Goal: Transaction & Acquisition: Purchase product/service

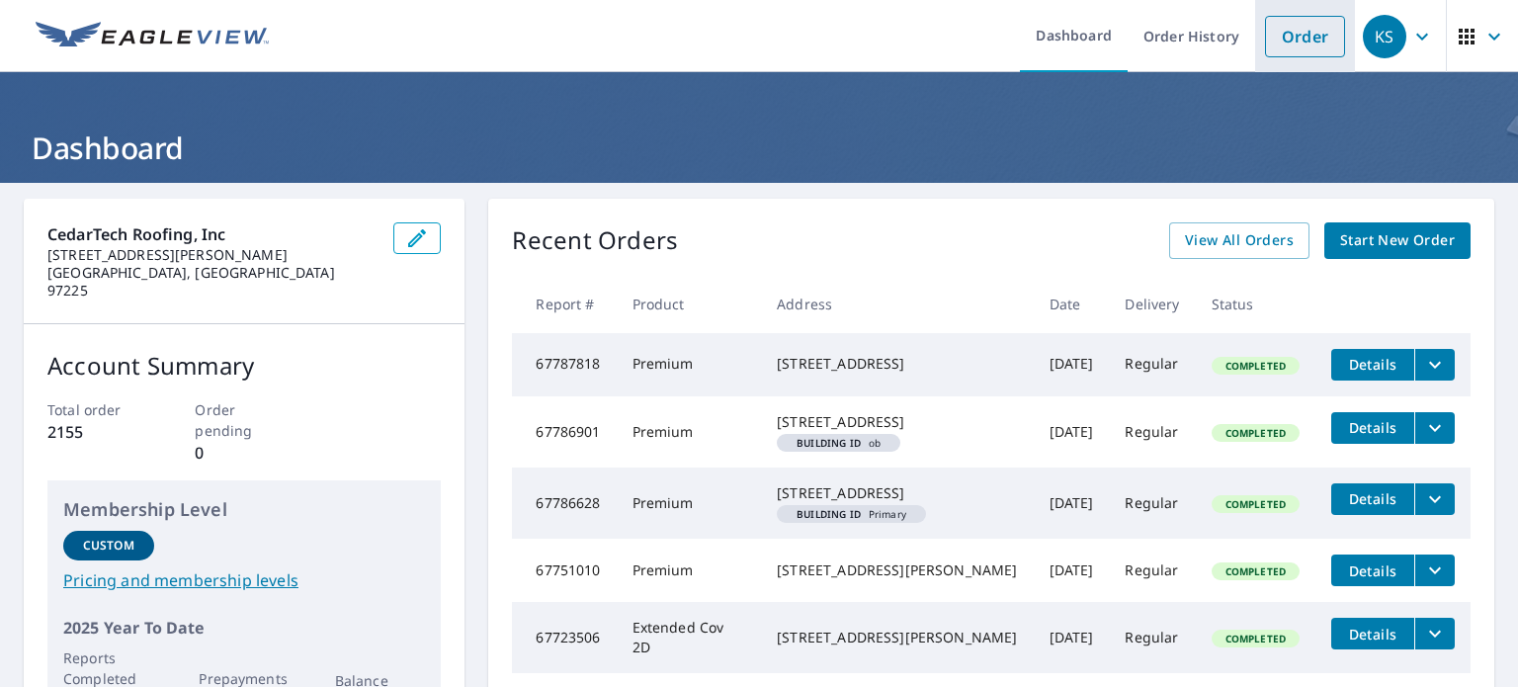
click at [1284, 44] on link "Order" at bounding box center [1305, 37] width 80 height 42
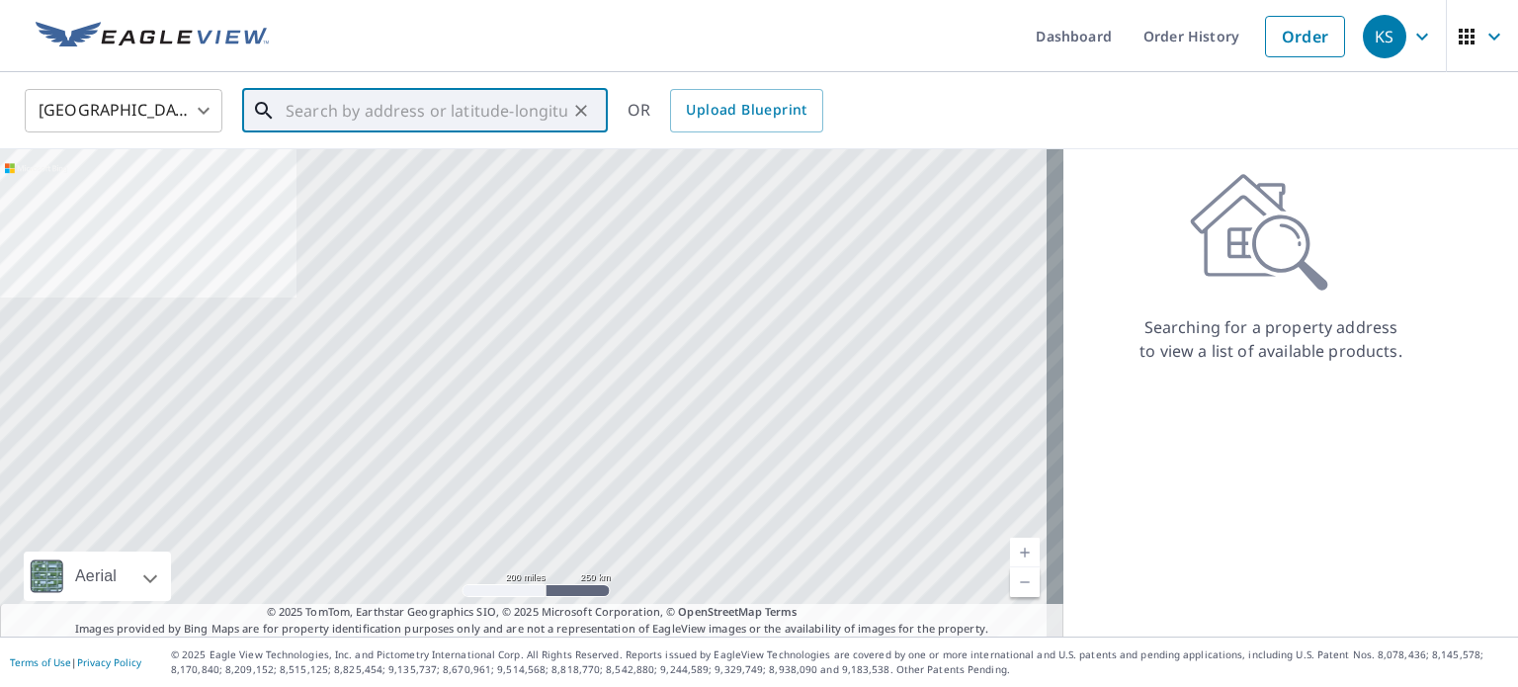
click at [456, 115] on input "text" at bounding box center [427, 110] width 282 height 55
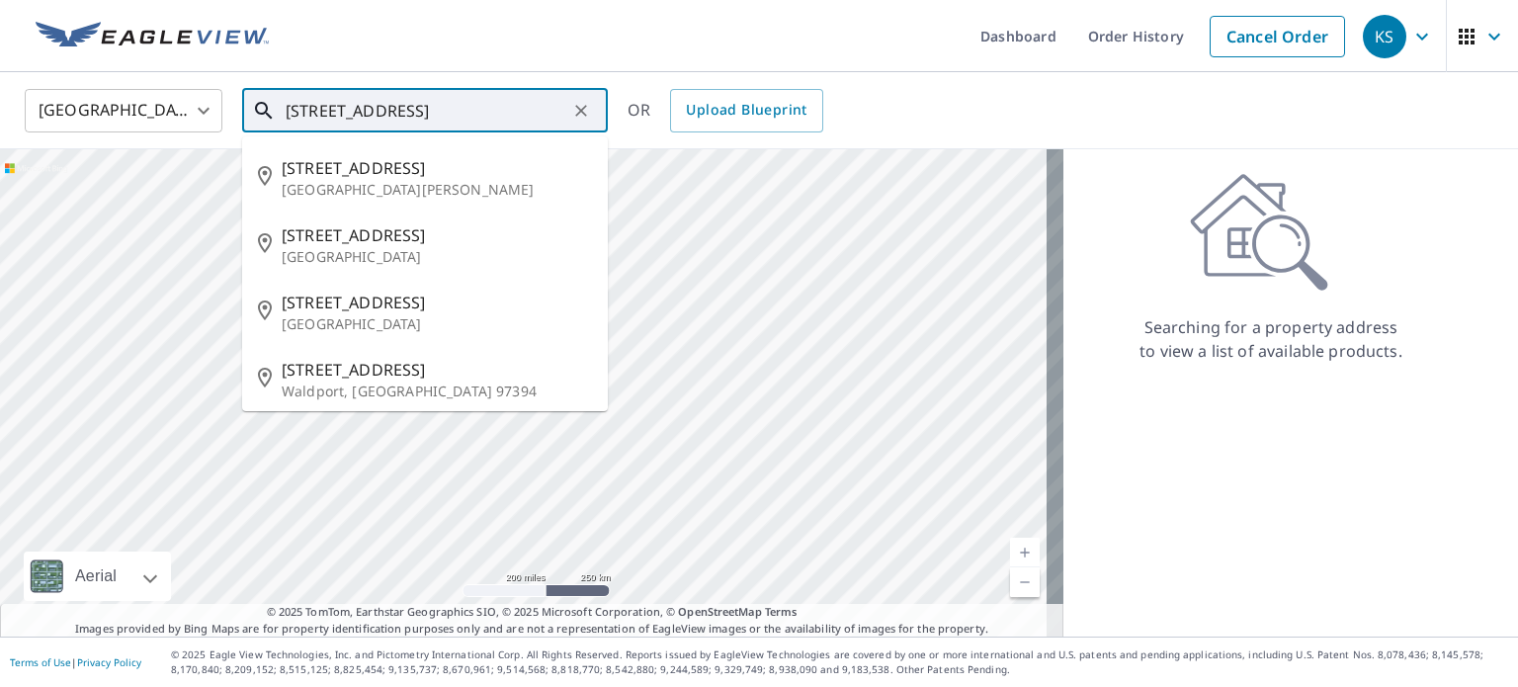
click at [344, 114] on input "[STREET_ADDRESS]" at bounding box center [427, 110] width 282 height 55
click at [464, 109] on input "[STREET_ADDRESS]" at bounding box center [427, 110] width 282 height 55
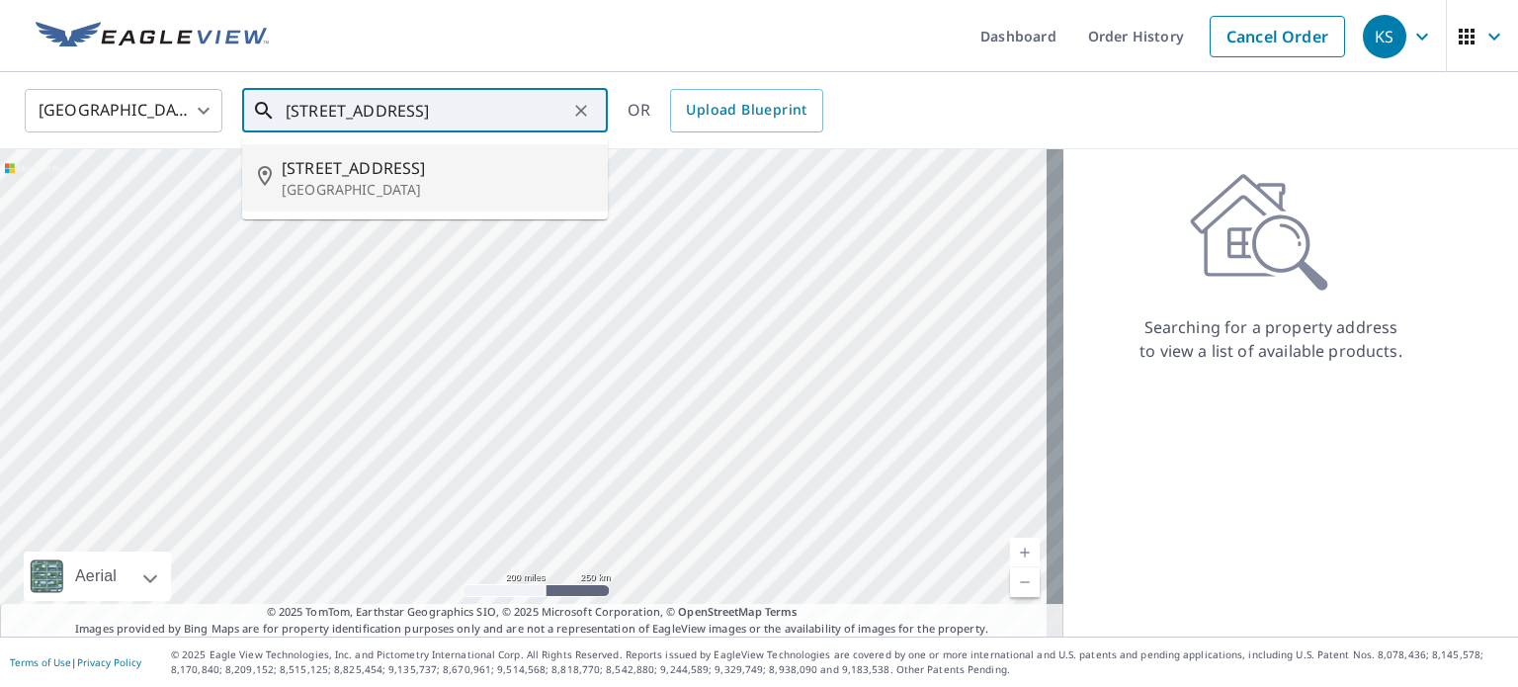
click at [427, 183] on p "[GEOGRAPHIC_DATA]" at bounding box center [437, 190] width 310 height 20
type input "[STREET_ADDRESS]"
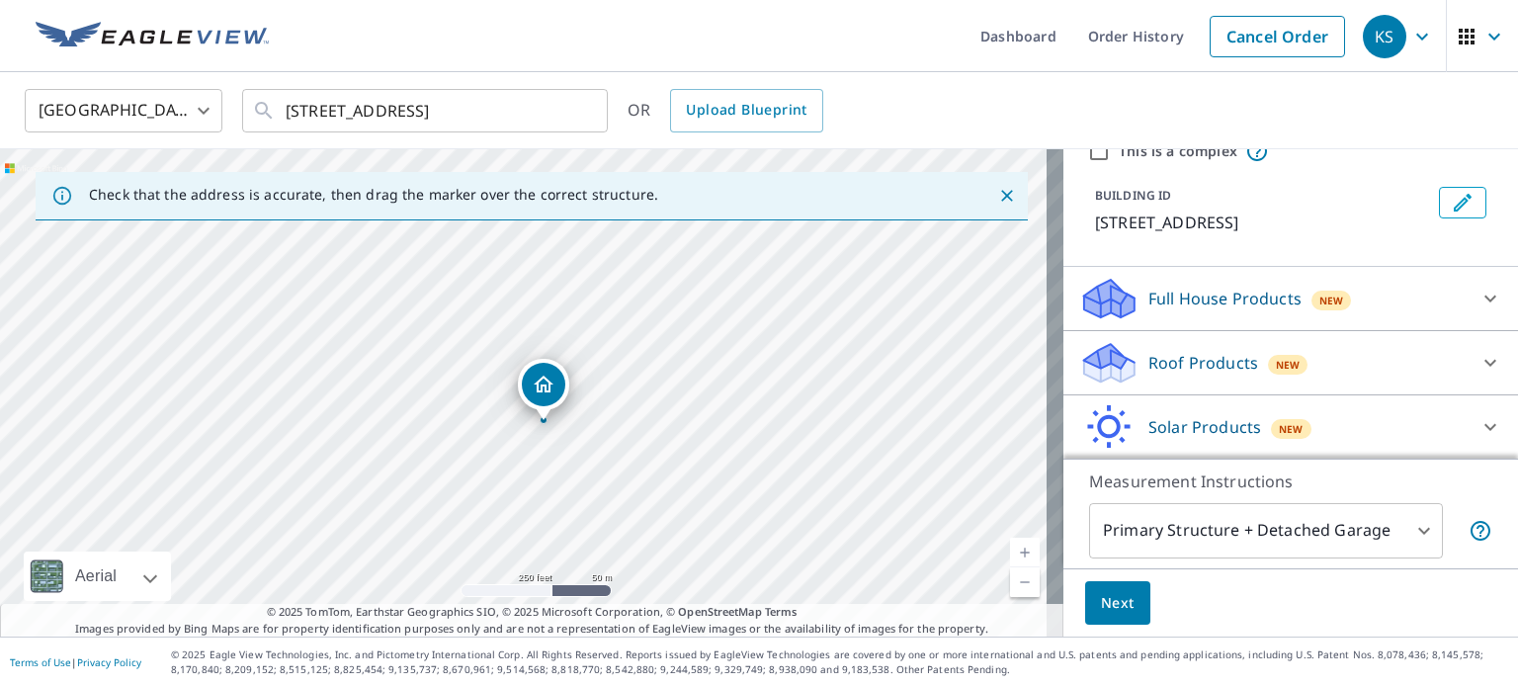
scroll to position [89, 0]
click at [1479, 373] on icon at bounding box center [1491, 361] width 24 height 24
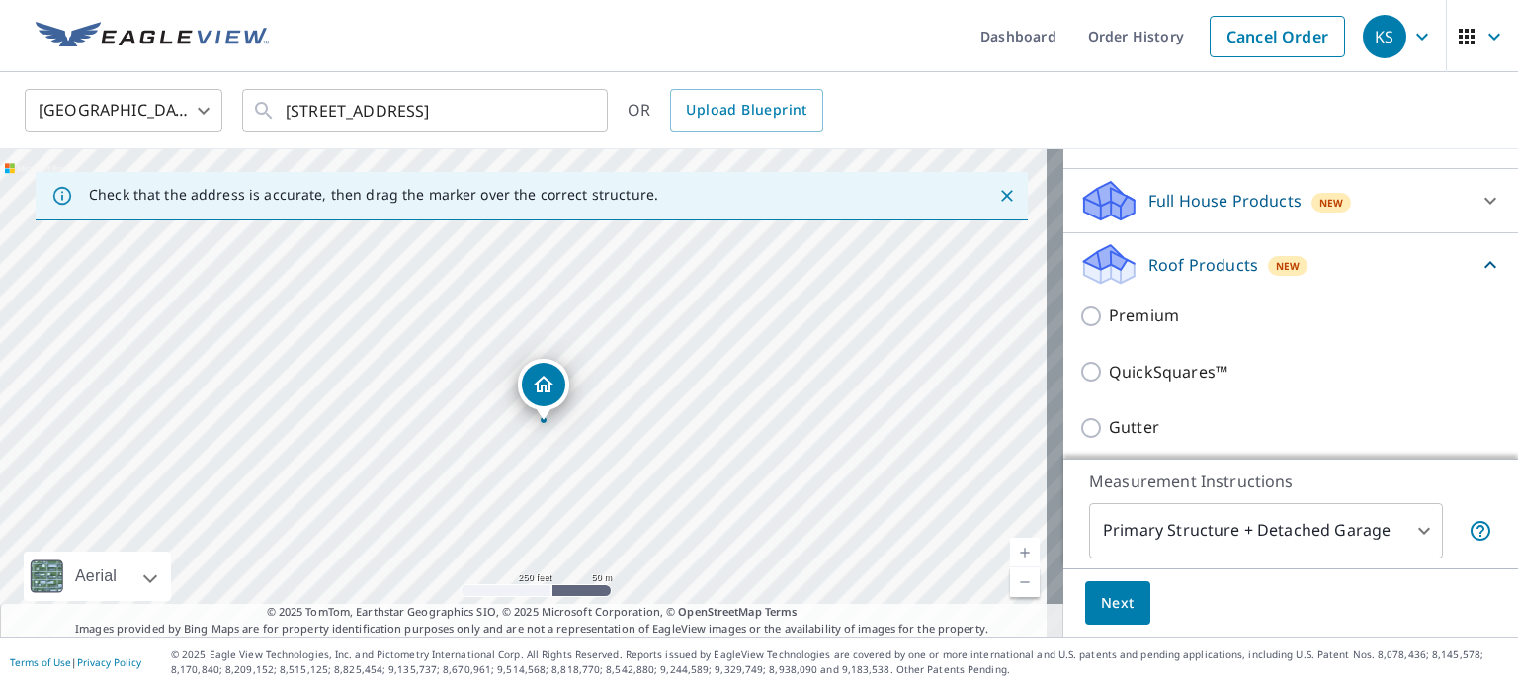
scroll to position [194, 0]
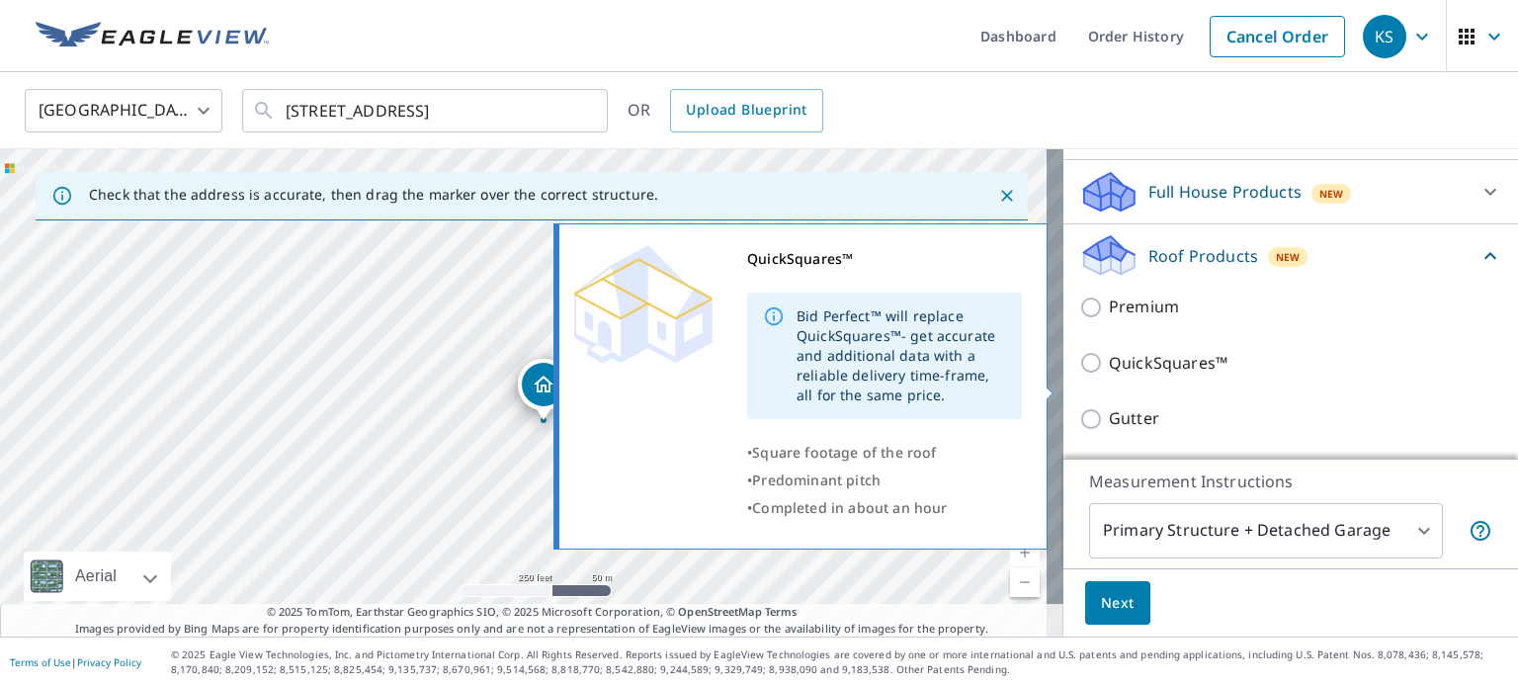
click at [1079, 375] on input "QuickSquares™" at bounding box center [1094, 363] width 30 height 24
checkbox input "true"
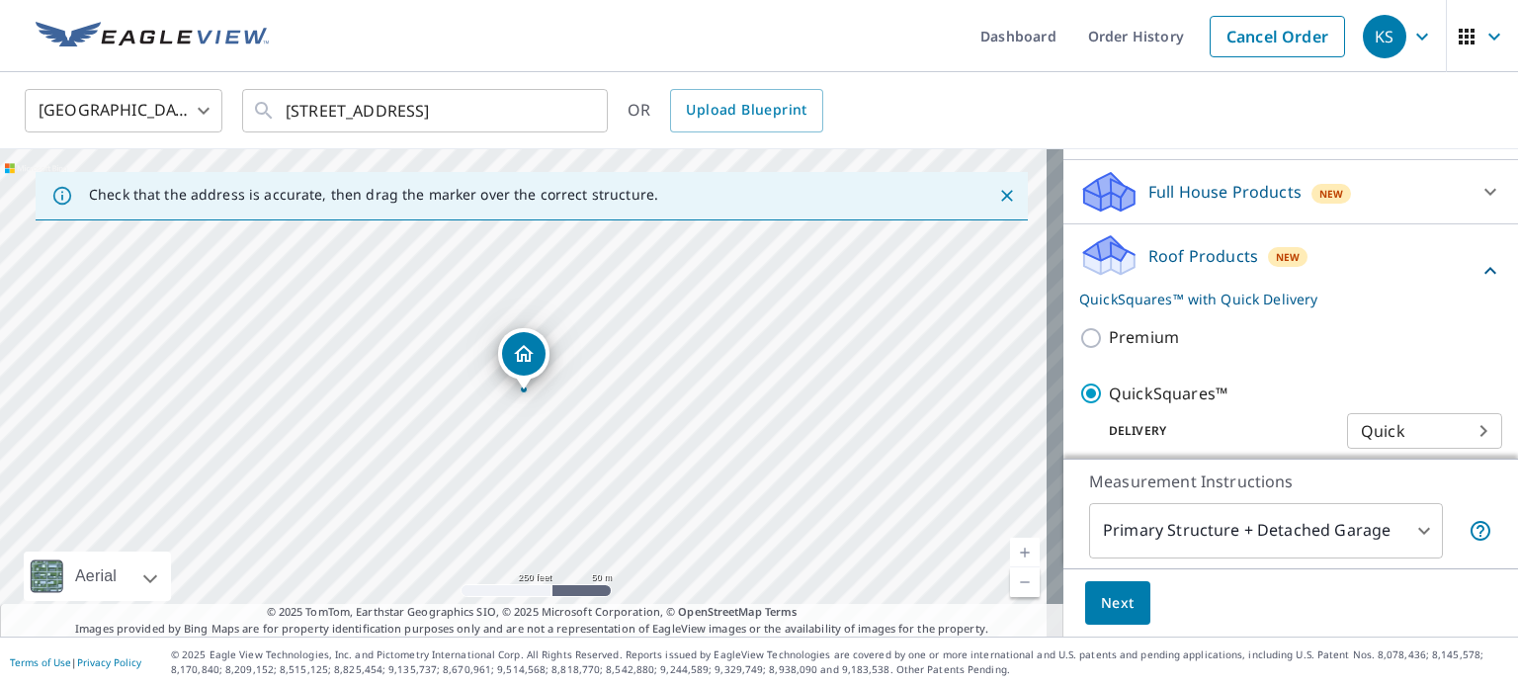
click at [1101, 596] on span "Next" at bounding box center [1118, 603] width 34 height 25
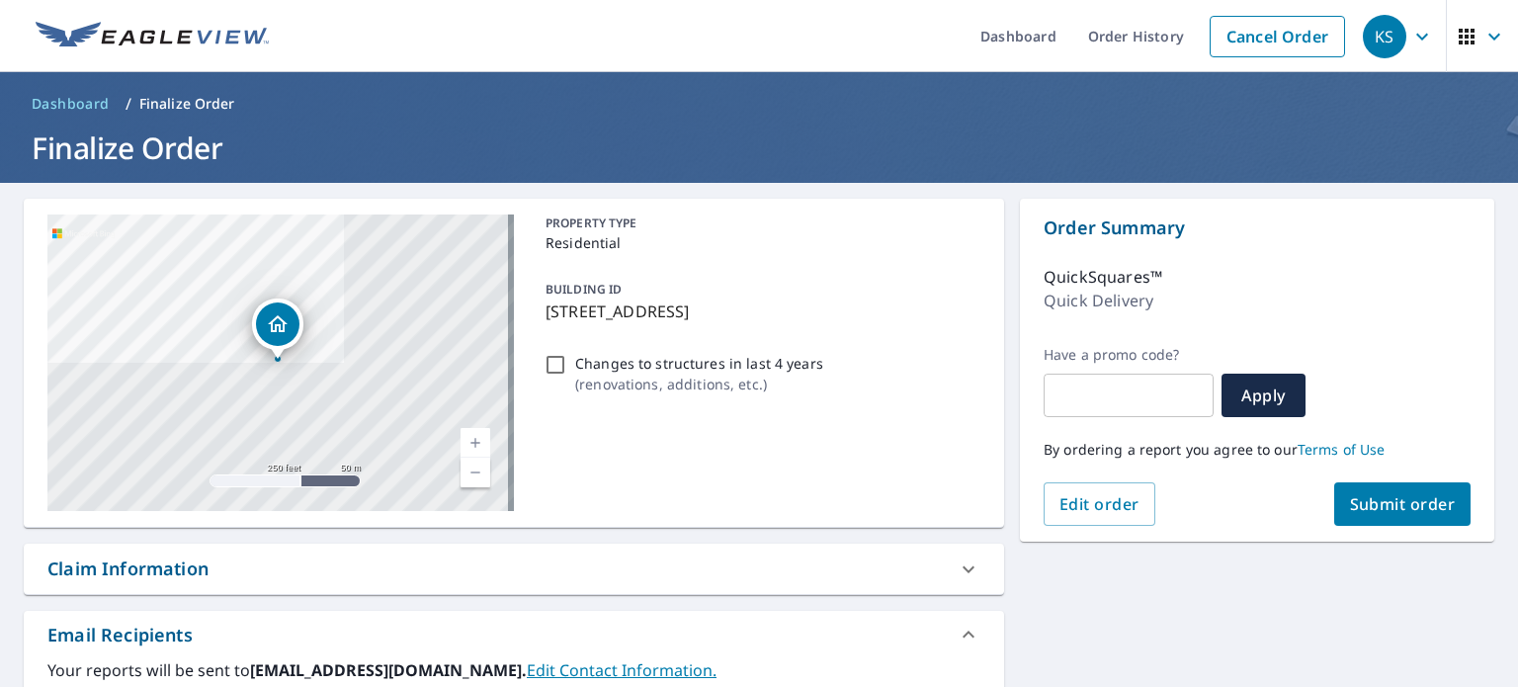
click at [1358, 504] on span "Submit order" at bounding box center [1403, 504] width 106 height 22
checkbox input "true"
